Goal: Answer question/provide support: Share knowledge or assist other users

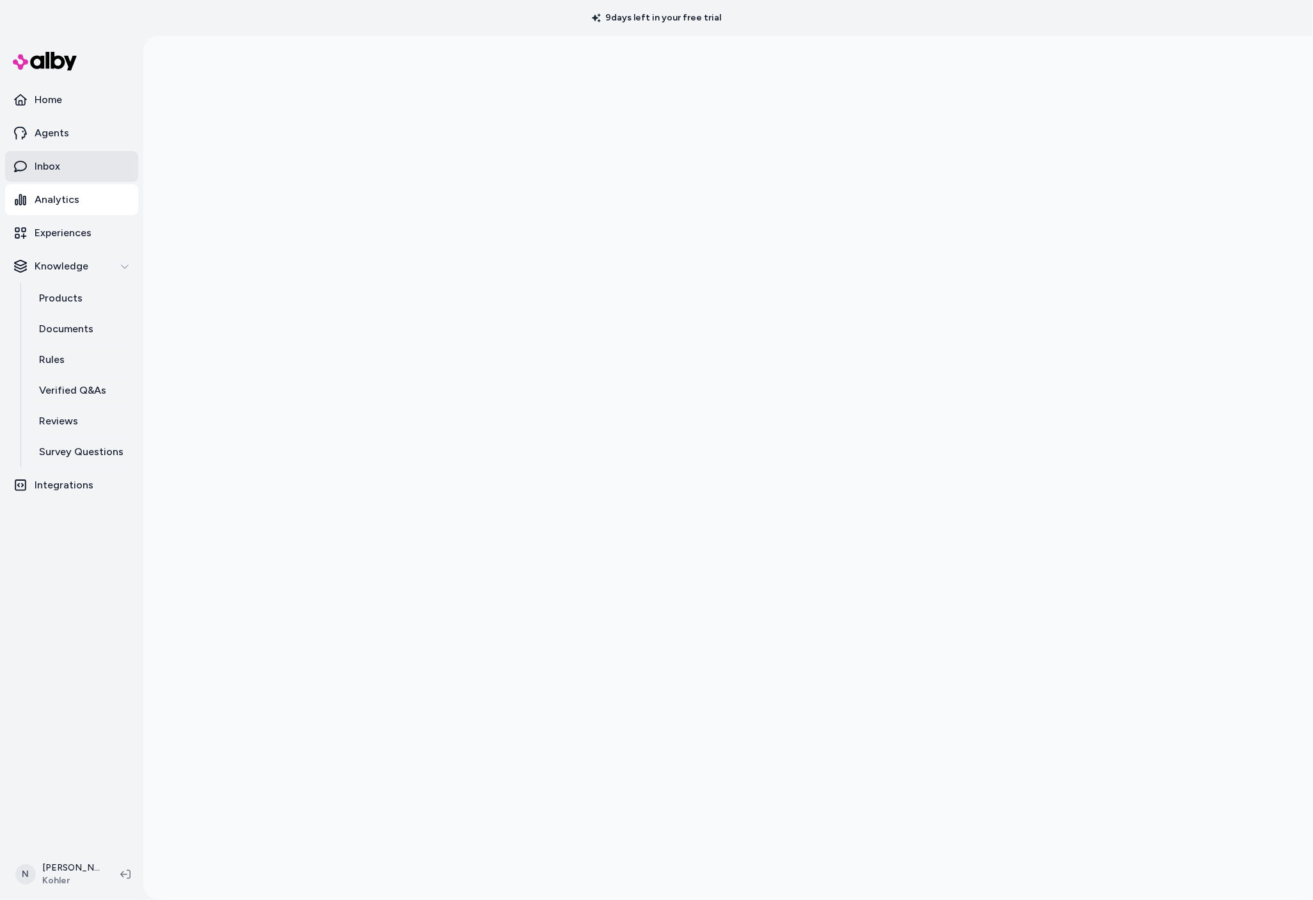
click at [64, 176] on link "Inbox" at bounding box center [71, 166] width 133 height 31
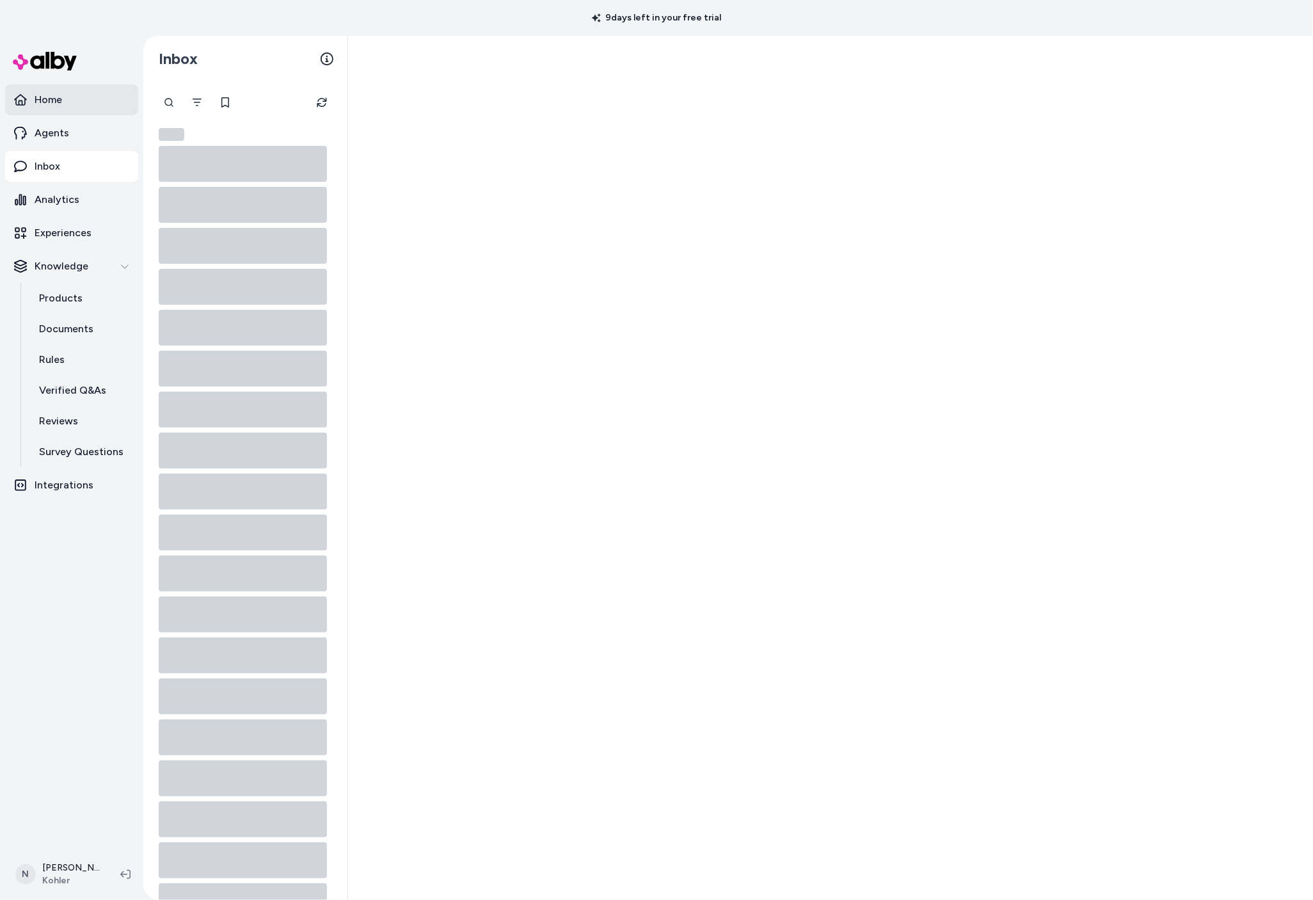
click at [36, 94] on p "Home" at bounding box center [49, 99] width 28 height 15
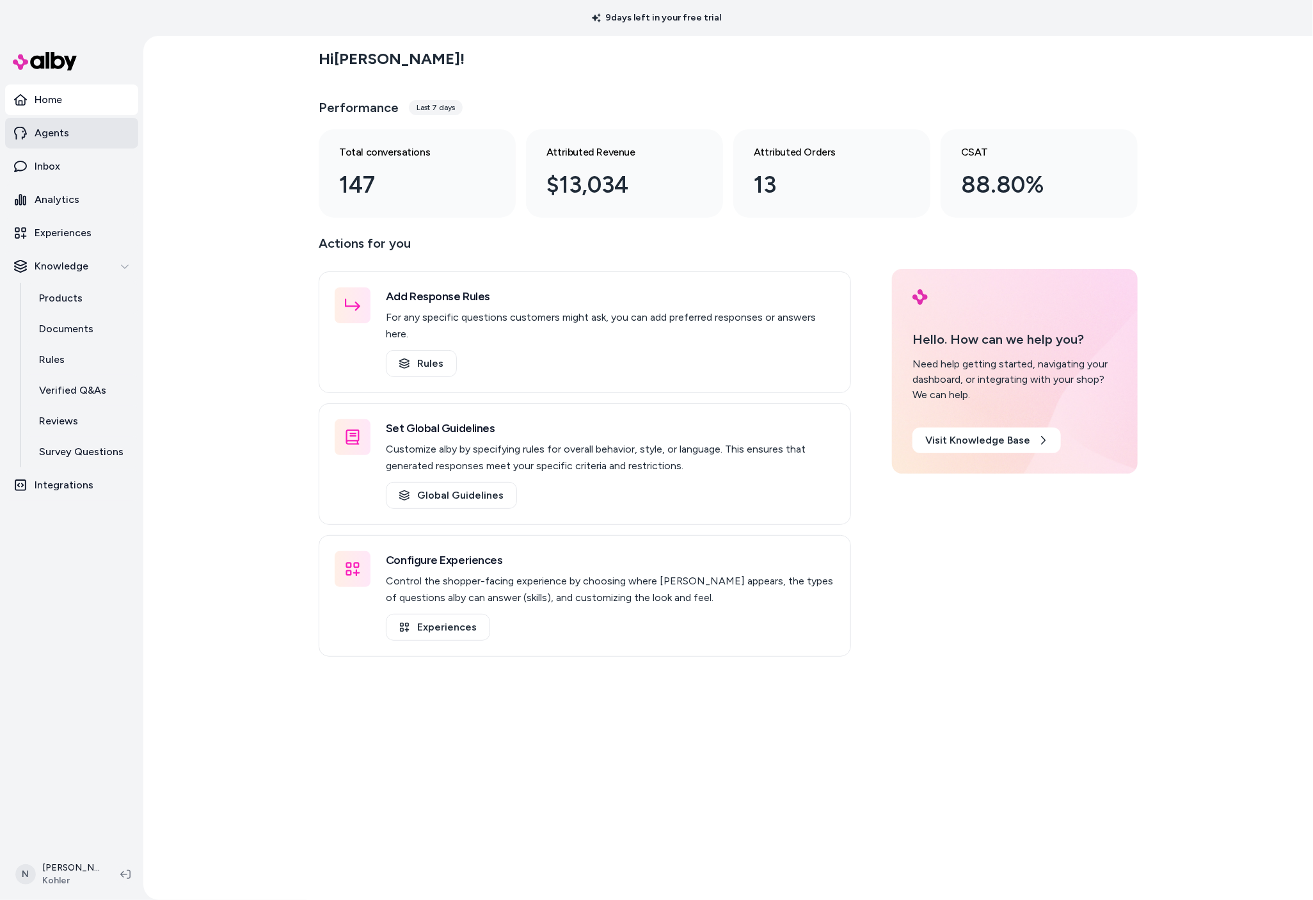
click at [49, 133] on p "Agents" at bounding box center [52, 132] width 35 height 15
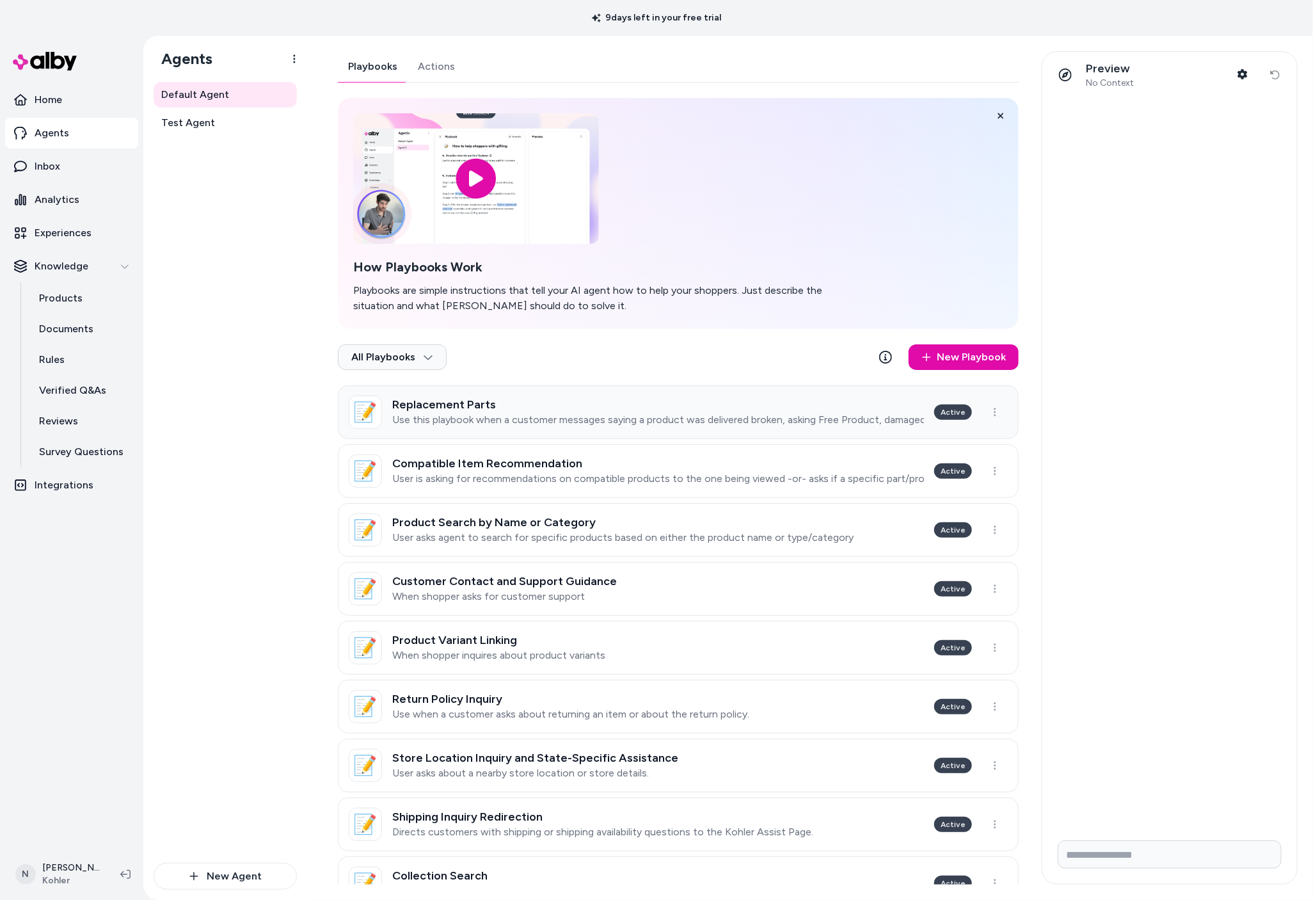
click at [619, 430] on link "📝 Replacement Parts Use this playbook when a customer messages saying a product…" at bounding box center [678, 412] width 681 height 54
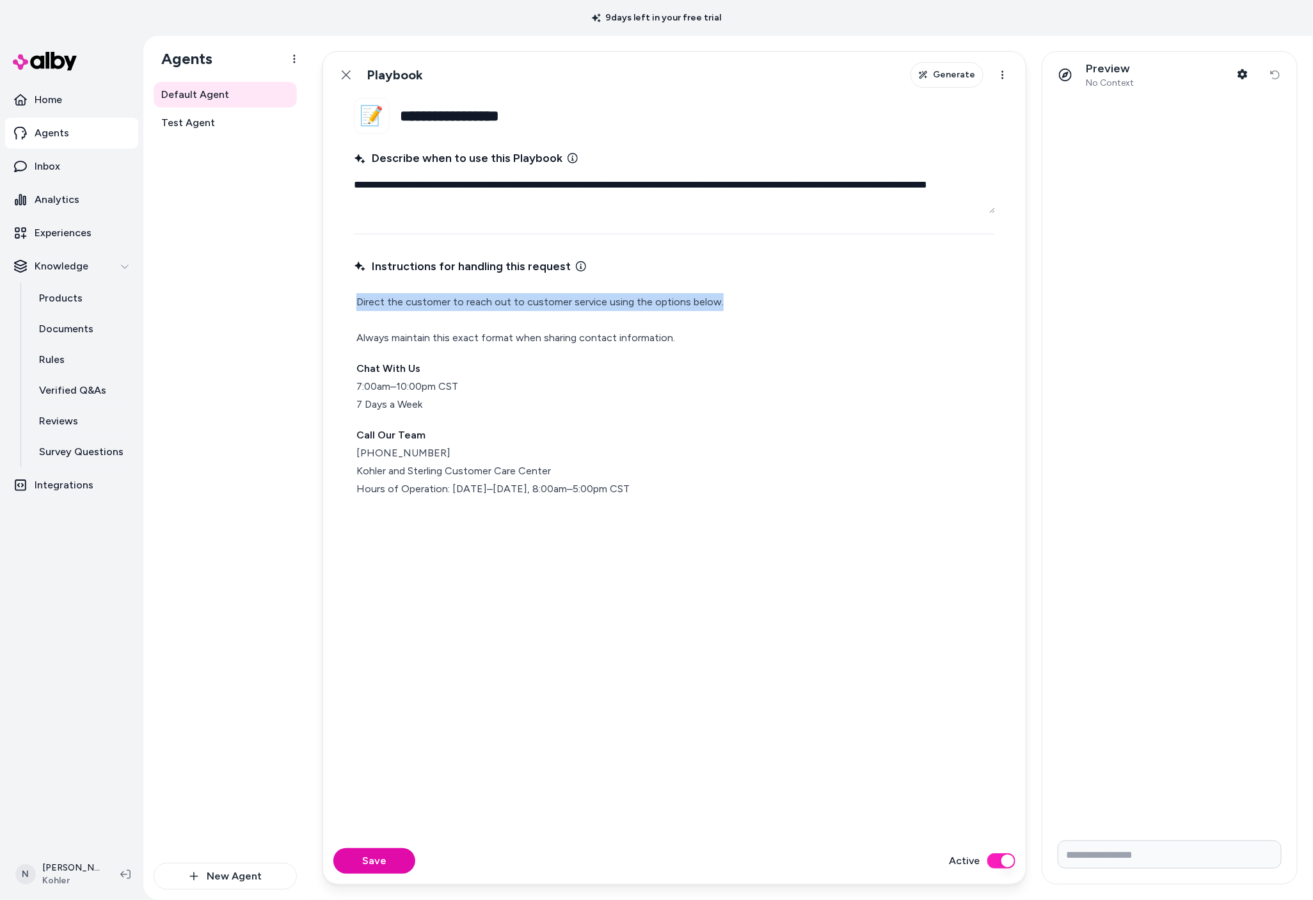
drag, startPoint x: 358, startPoint y: 300, endPoint x: 721, endPoint y: 299, distance: 362.8
click at [721, 299] on p "Direct the customer to reach out to customer service using the options below. A…" at bounding box center [674, 320] width 636 height 54
copy p "Direct the customer to reach out to customer service using the options below."
click at [70, 171] on link "Inbox" at bounding box center [71, 166] width 133 height 31
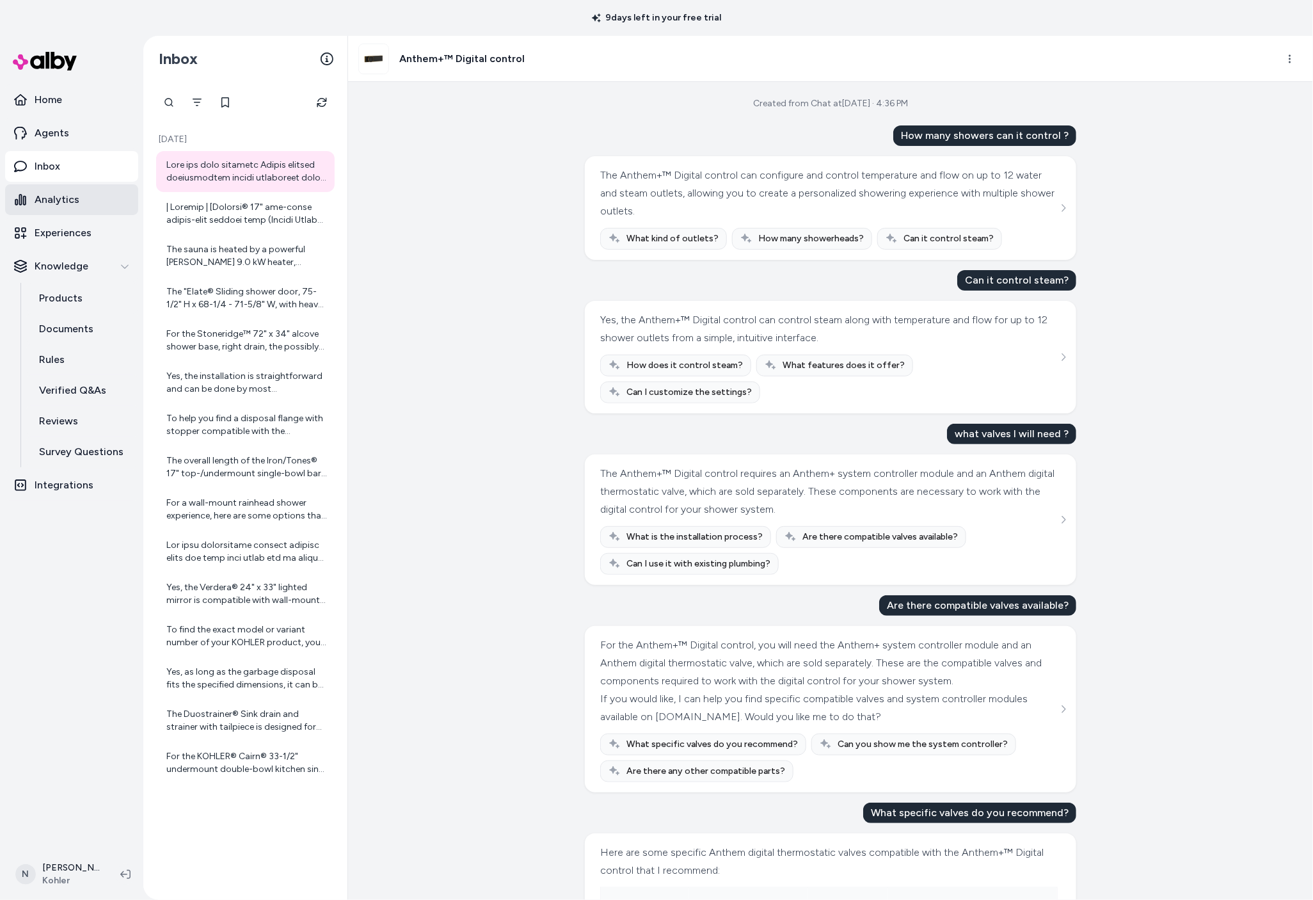
click at [82, 189] on link "Analytics" at bounding box center [71, 199] width 133 height 31
